Goal: Information Seeking & Learning: Learn about a topic

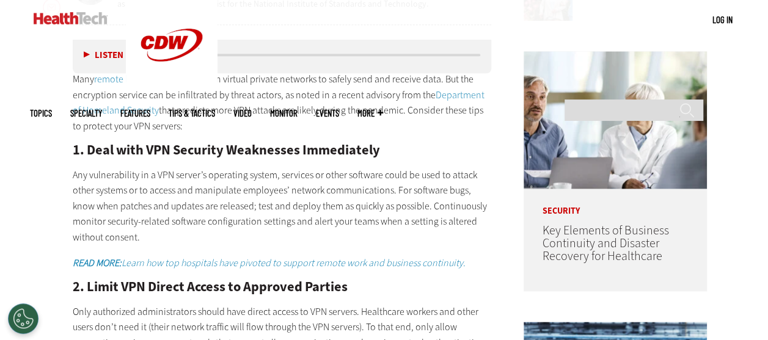
scroll to position [610, 0]
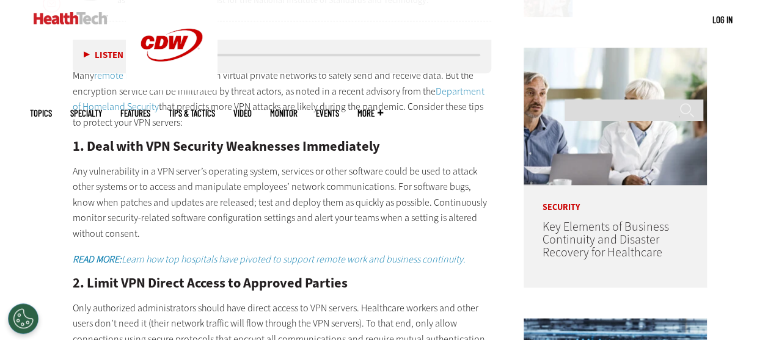
drag, startPoint x: 74, startPoint y: 172, endPoint x: 147, endPoint y: 234, distance: 95.8
click at [147, 234] on p "Any vulnerability in a VPN server’s operating system, services or other softwar…" at bounding box center [282, 203] width 419 height 78
drag, startPoint x: 147, startPoint y: 234, endPoint x: 123, endPoint y: 216, distance: 29.6
copy p "Any vulnerability in a VPN server’s operating system, services or other softwar…"
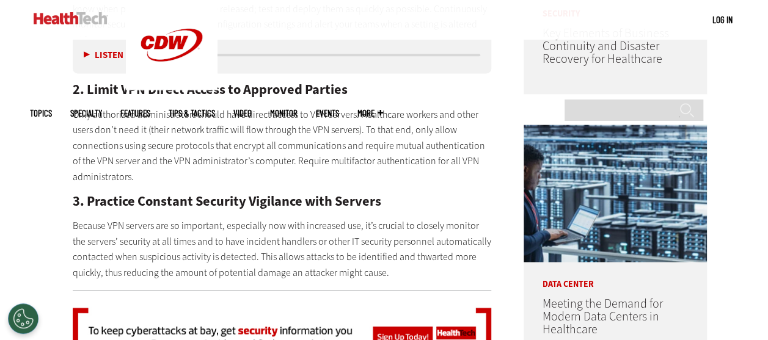
scroll to position [804, 0]
drag, startPoint x: 74, startPoint y: 111, endPoint x: 144, endPoint y: 176, distance: 95.6
click at [144, 176] on p "Only authorized administrators should have direct access to VPN servers. Health…" at bounding box center [282, 145] width 419 height 78
drag, startPoint x: 144, startPoint y: 176, endPoint x: 115, endPoint y: 152, distance: 38.2
copy p "Only authorized administrators should have direct access to VPN servers. Health…"
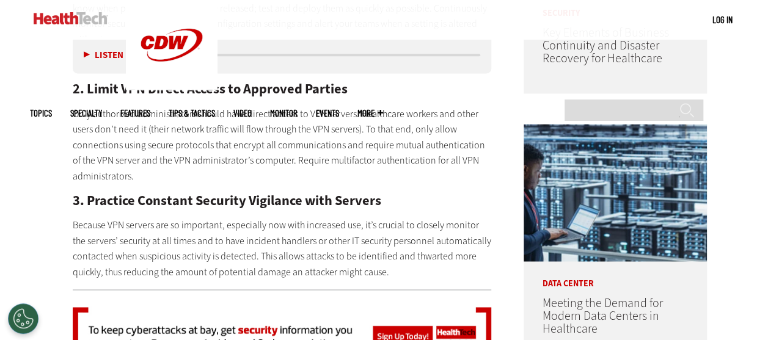
click at [73, 223] on p "Because VPN servers are so important, especially now with increased use, it’s c…" at bounding box center [282, 249] width 419 height 62
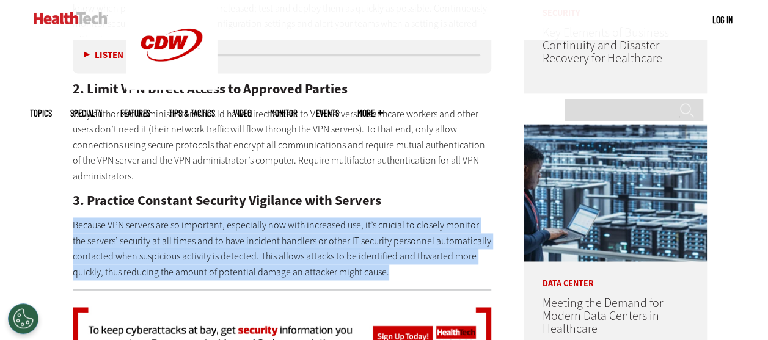
drag, startPoint x: 72, startPoint y: 223, endPoint x: 390, endPoint y: 273, distance: 321.6
click at [390, 273] on p "Because VPN servers are so important, especially now with increased use, it’s c…" at bounding box center [282, 249] width 419 height 62
copy p "Because VPN servers are so important, especially now with increased use, it’s c…"
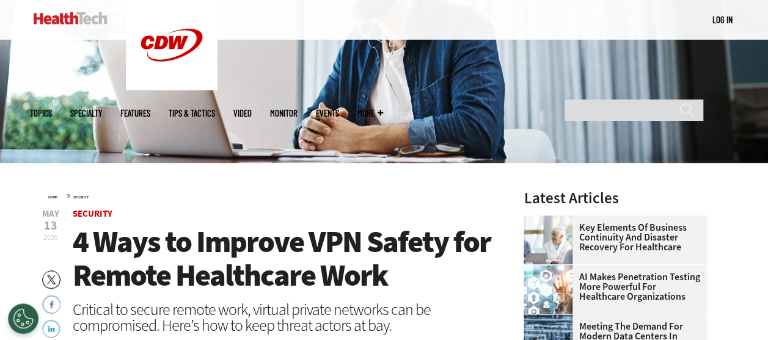
scroll to position [0, 0]
